Goal: Task Accomplishment & Management: Manage account settings

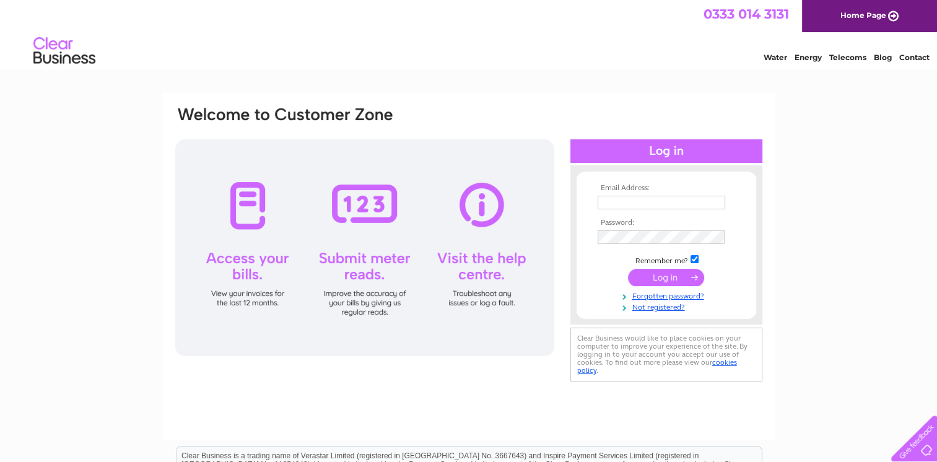
click at [649, 203] on input "text" at bounding box center [662, 203] width 128 height 14
click at [649, 203] on input "text" at bounding box center [662, 203] width 129 height 15
type input "[EMAIL_ADDRESS][DOMAIN_NAME]"
click at [679, 284] on input "submit" at bounding box center [666, 277] width 76 height 17
click at [680, 279] on input "submit" at bounding box center [666, 277] width 76 height 17
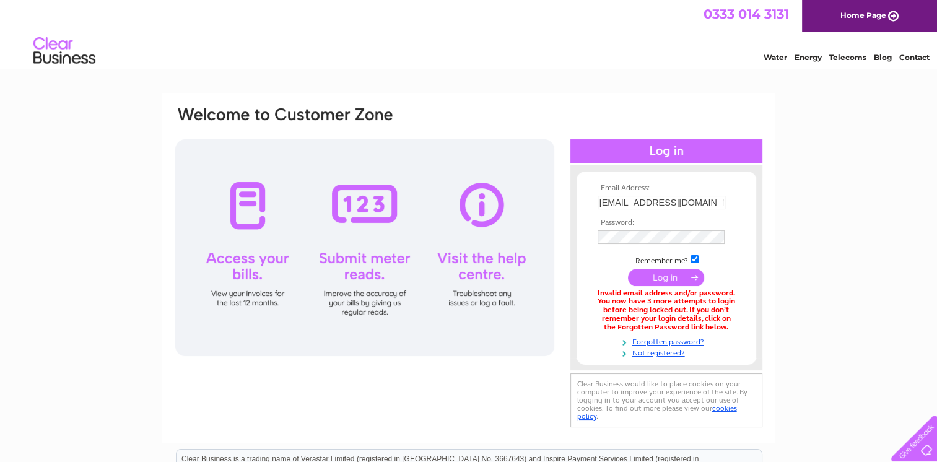
click at [696, 257] on input "checkbox" at bounding box center [694, 259] width 8 height 8
checkbox input "false"
click at [671, 276] on input "submit" at bounding box center [666, 277] width 76 height 17
click at [697, 278] on input "submit" at bounding box center [666, 277] width 76 height 17
click at [681, 274] on input "submit" at bounding box center [666, 277] width 76 height 17
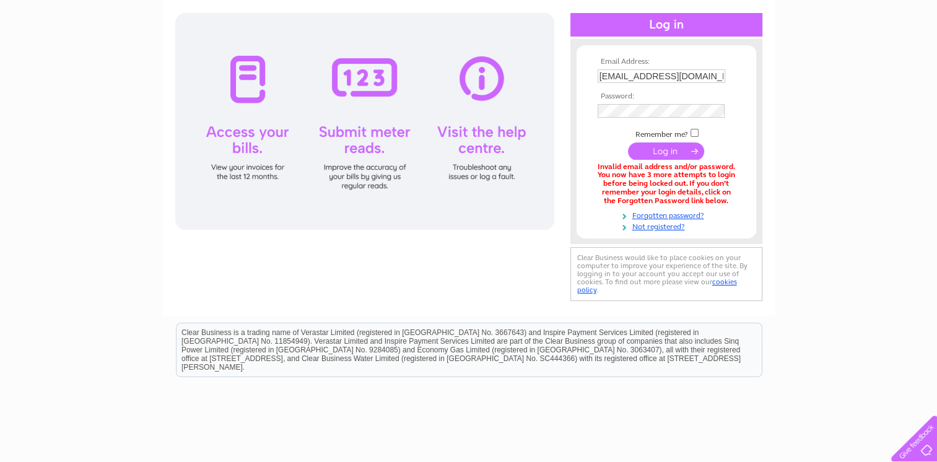
scroll to position [62, 0]
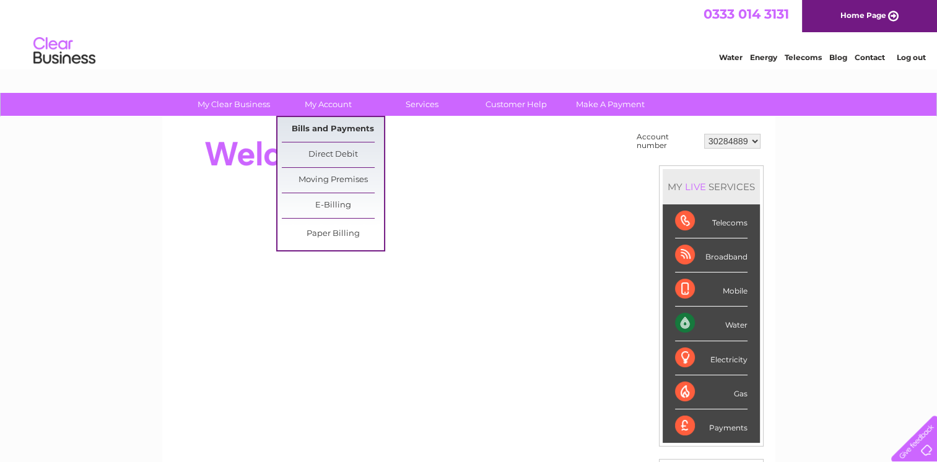
click at [329, 121] on link "Bills and Payments" at bounding box center [333, 129] width 102 height 25
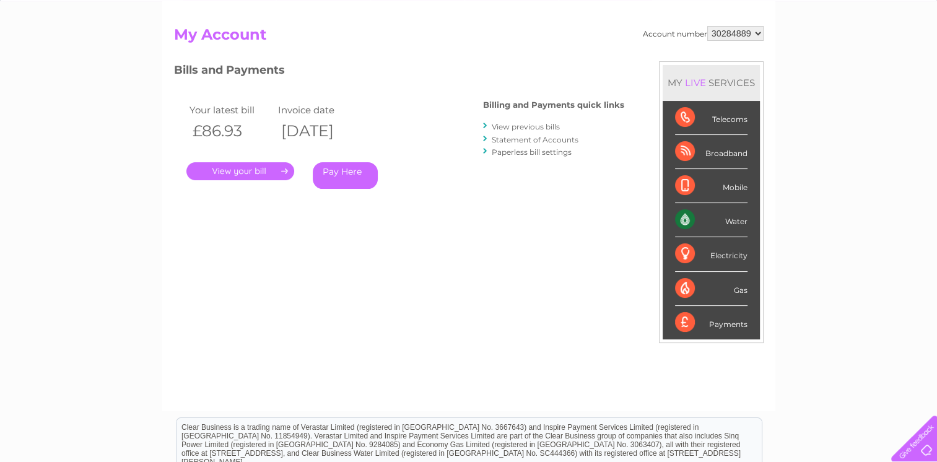
scroll to position [124, 0]
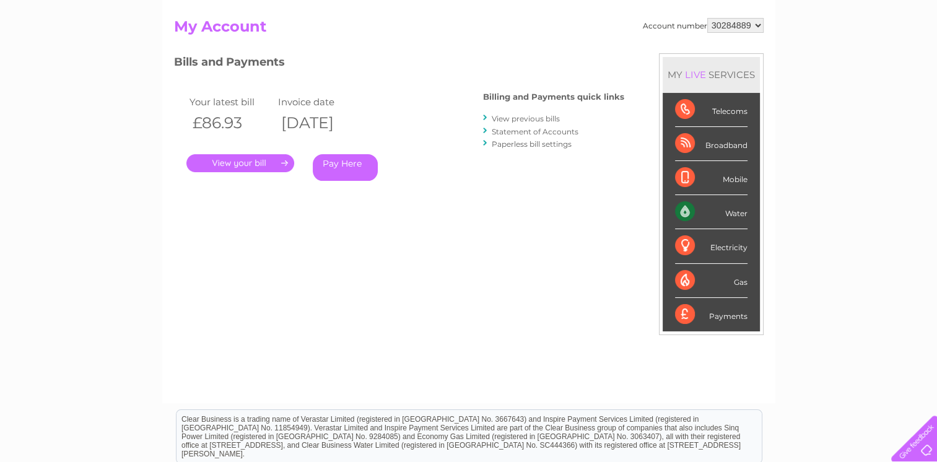
click at [279, 159] on link "." at bounding box center [240, 163] width 108 height 18
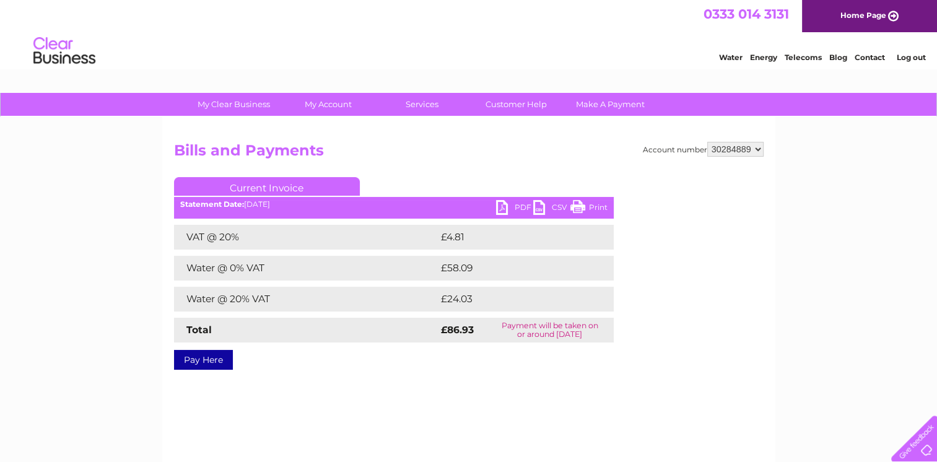
click at [513, 209] on link "PDF" at bounding box center [514, 209] width 37 height 18
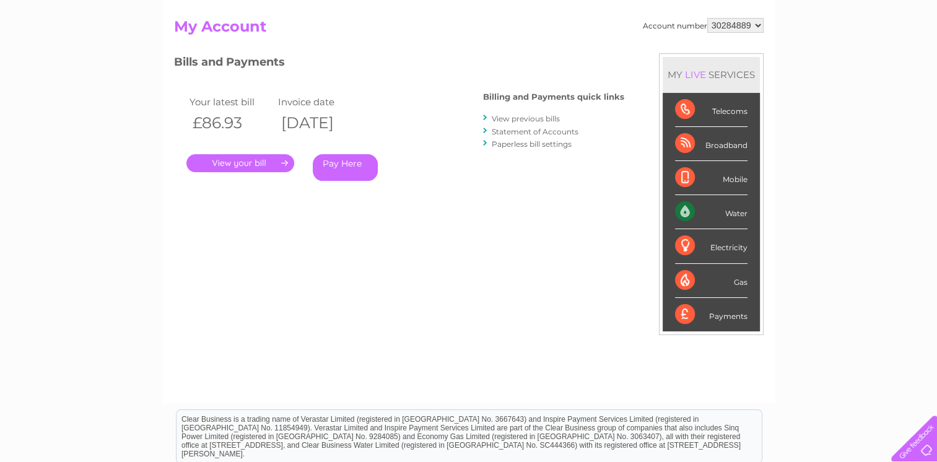
click at [516, 116] on link "View previous bills" at bounding box center [526, 118] width 68 height 9
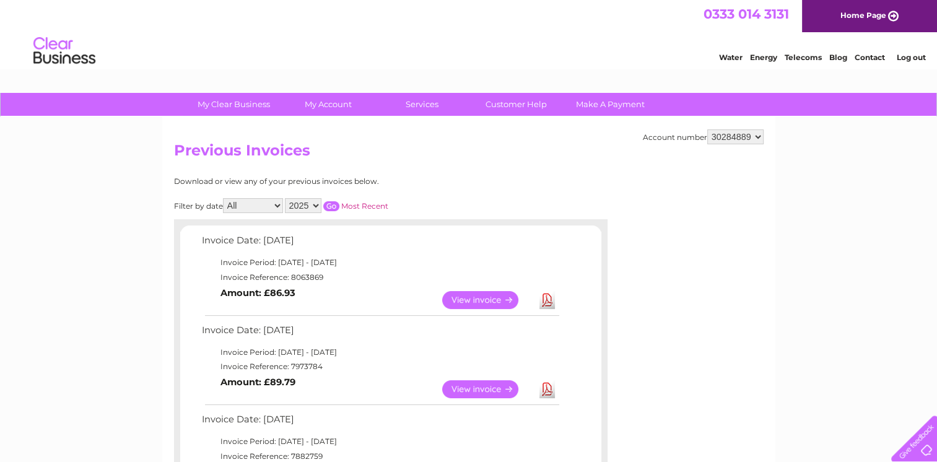
scroll to position [62, 0]
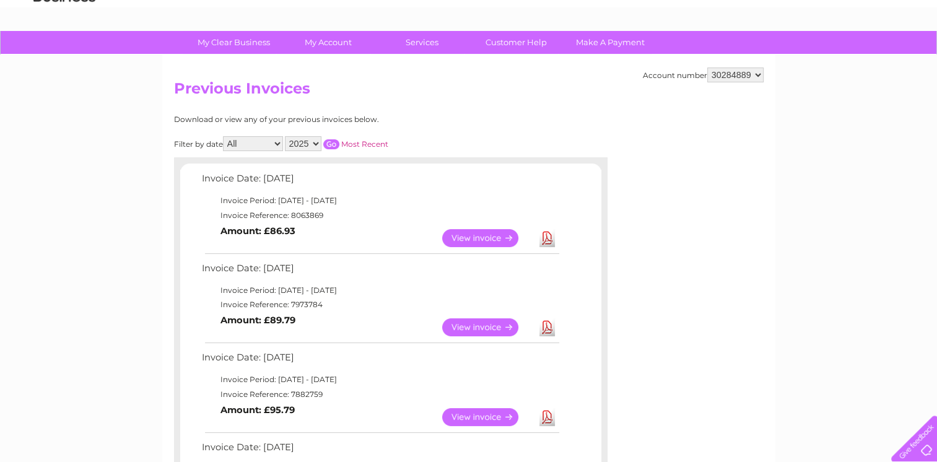
click at [546, 323] on link "Download" at bounding box center [546, 327] width 15 height 18
click at [597, 51] on link "Make A Payment" at bounding box center [610, 42] width 102 height 23
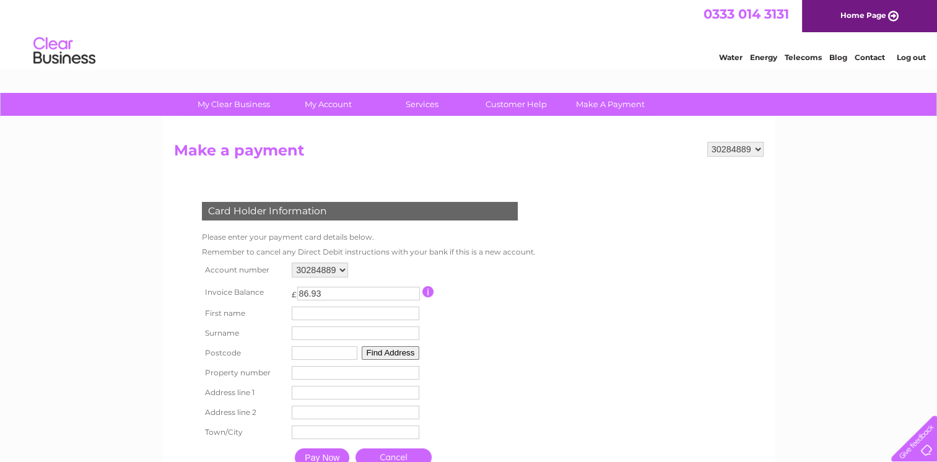
click at [907, 58] on link "Log out" at bounding box center [910, 57] width 29 height 9
